Goal: Task Accomplishment & Management: Manage account settings

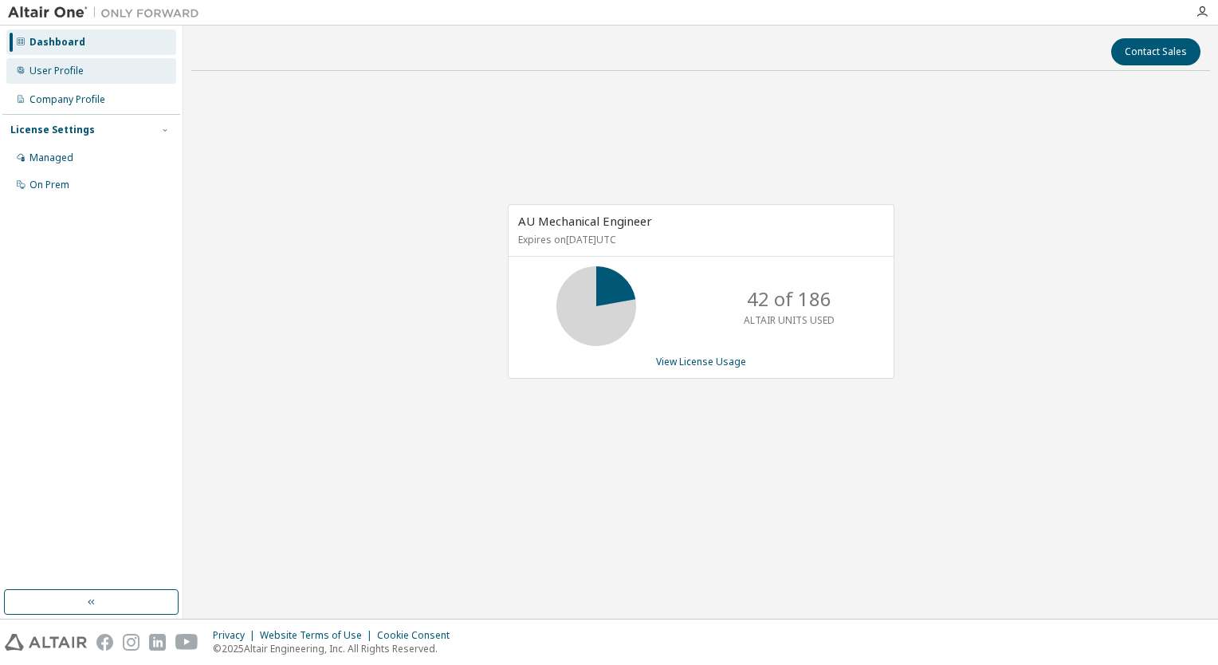
click at [49, 66] on div "User Profile" at bounding box center [56, 71] width 54 height 13
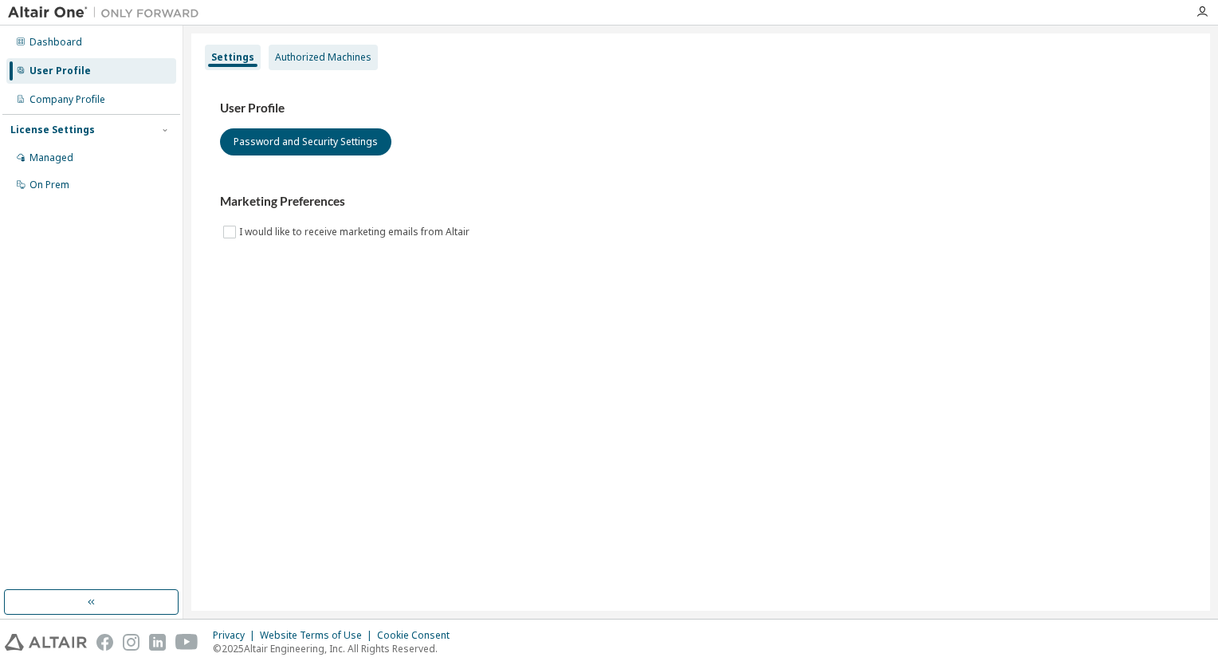
click at [345, 46] on div "Authorized Machines" at bounding box center [323, 58] width 109 height 26
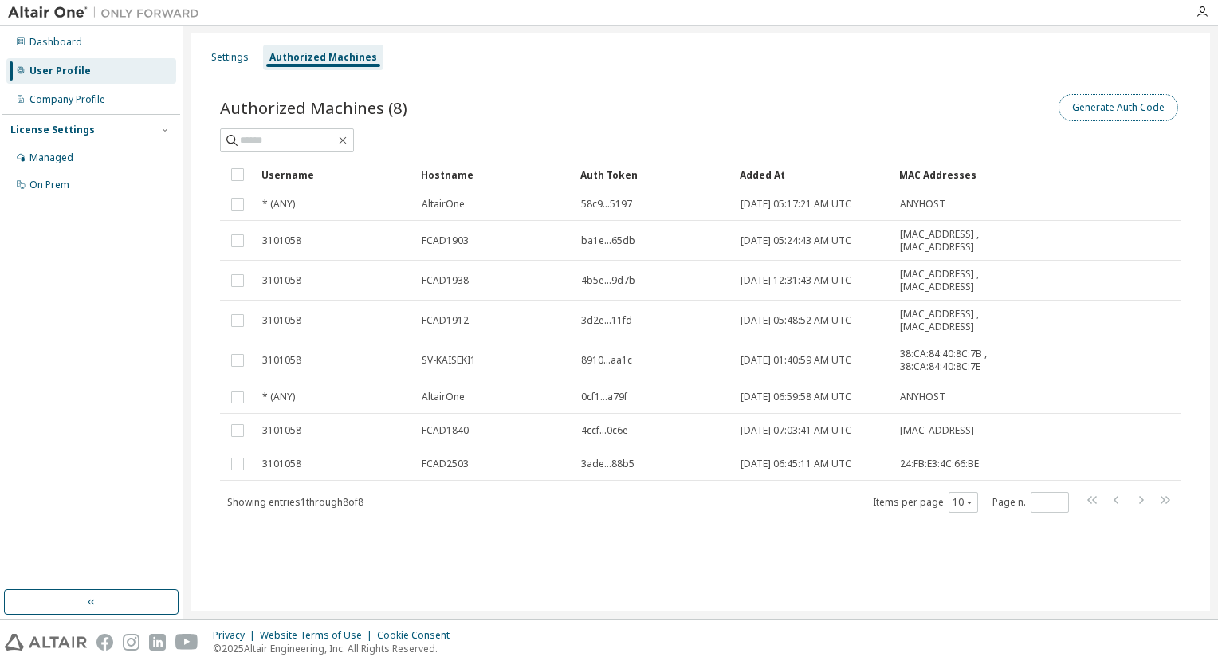
click at [1138, 107] on button "Generate Auth Code" at bounding box center [1118, 107] width 120 height 27
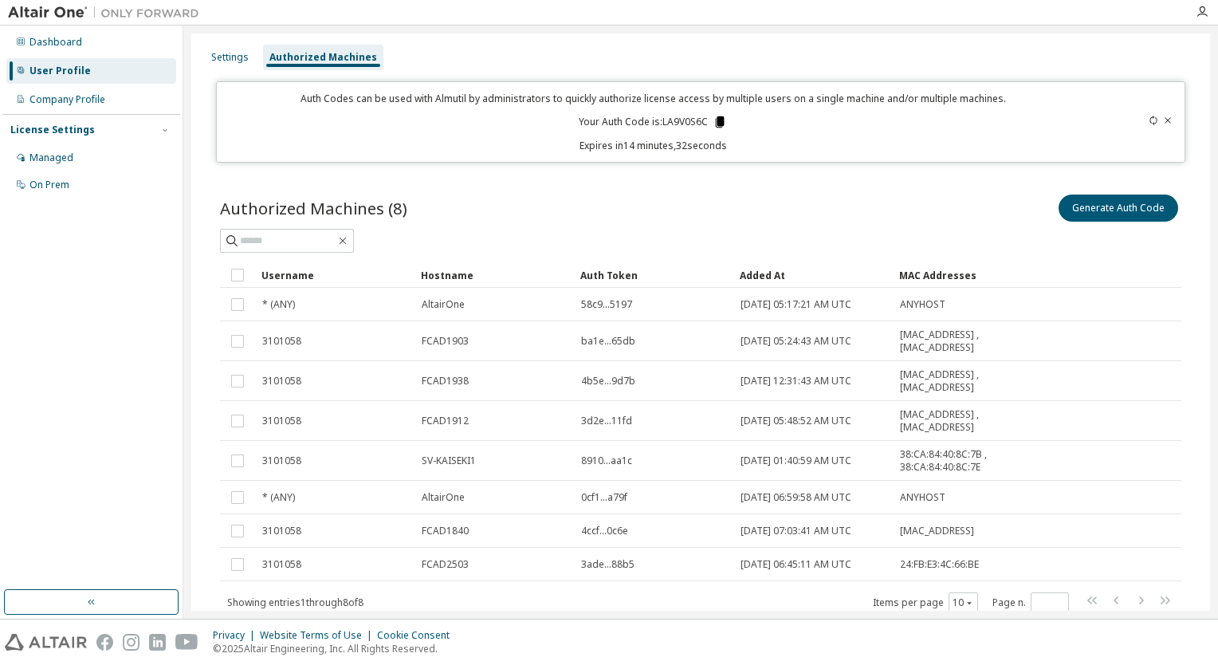
click at [716, 120] on icon at bounding box center [720, 121] width 9 height 11
